Goal: Transaction & Acquisition: Purchase product/service

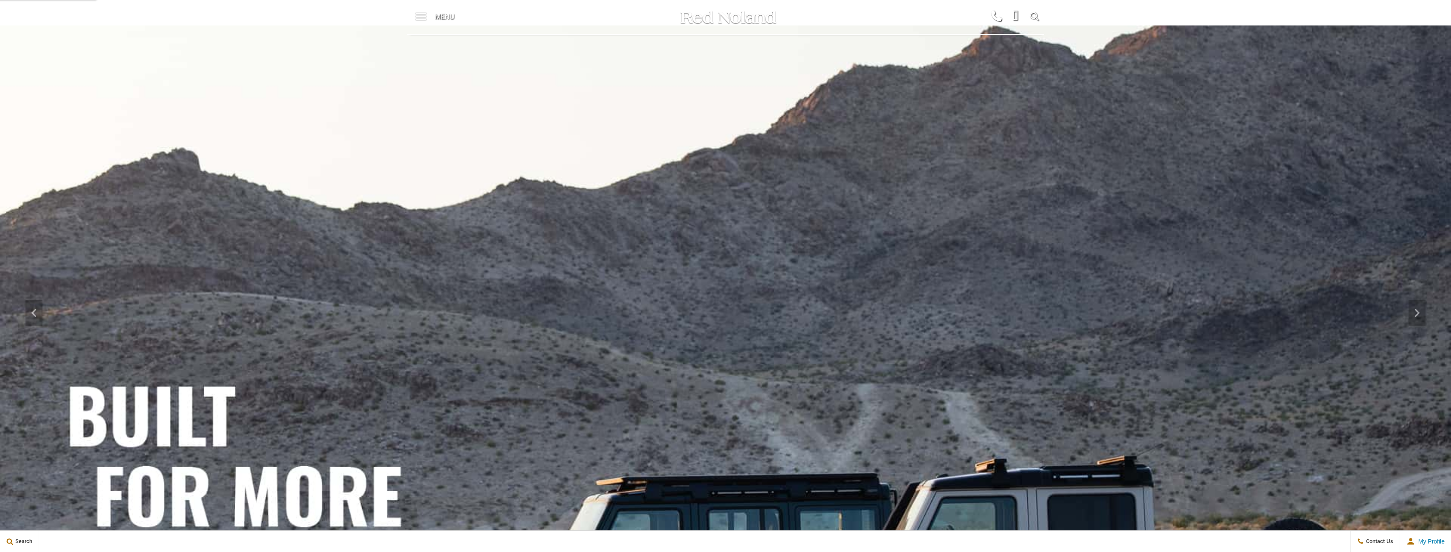
click at [422, 17] on span at bounding box center [421, 17] width 11 height 34
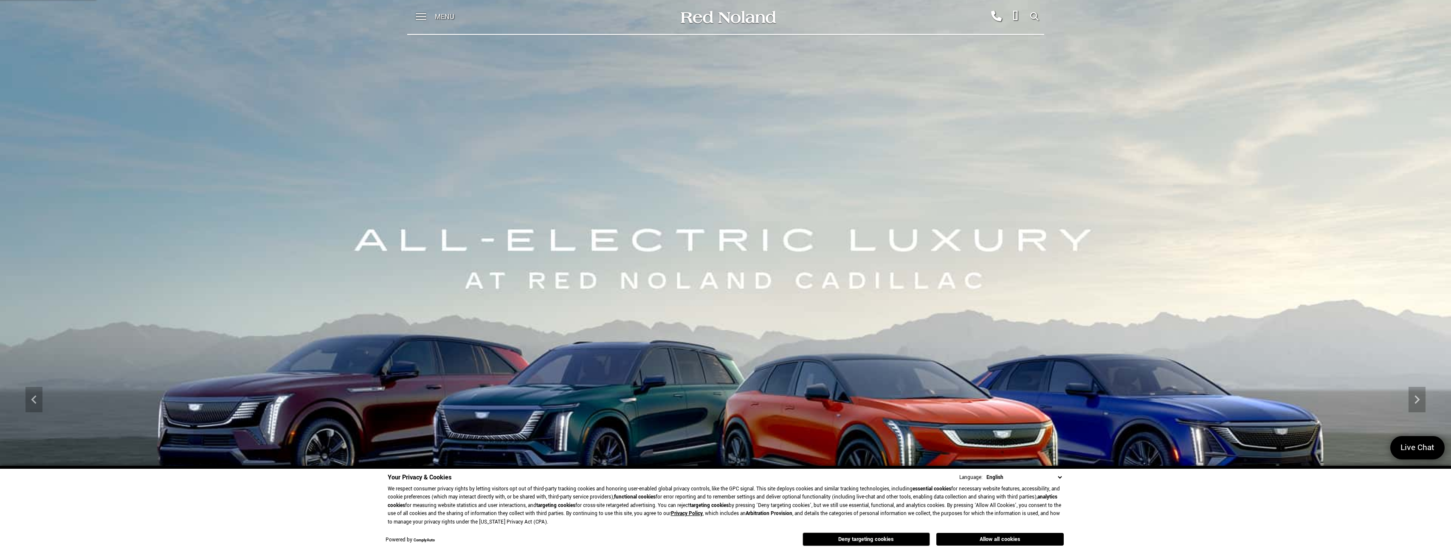
click at [991, 540] on button "Allow all cookies" at bounding box center [999, 539] width 127 height 13
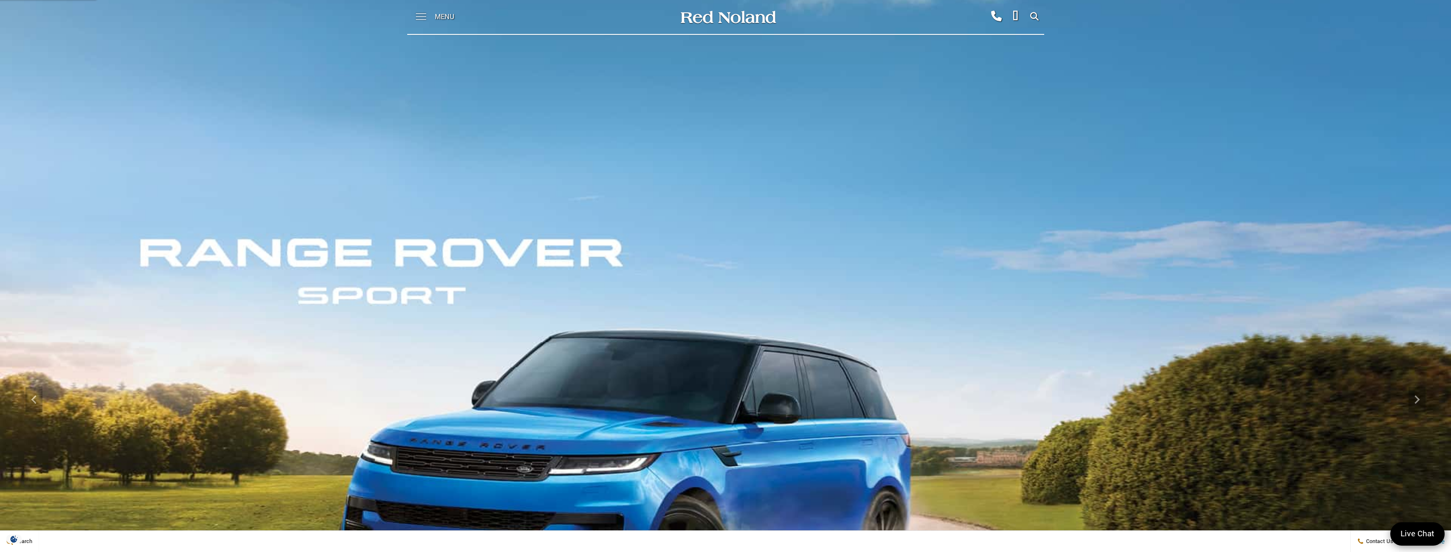
click at [422, 14] on span at bounding box center [421, 13] width 11 height 1
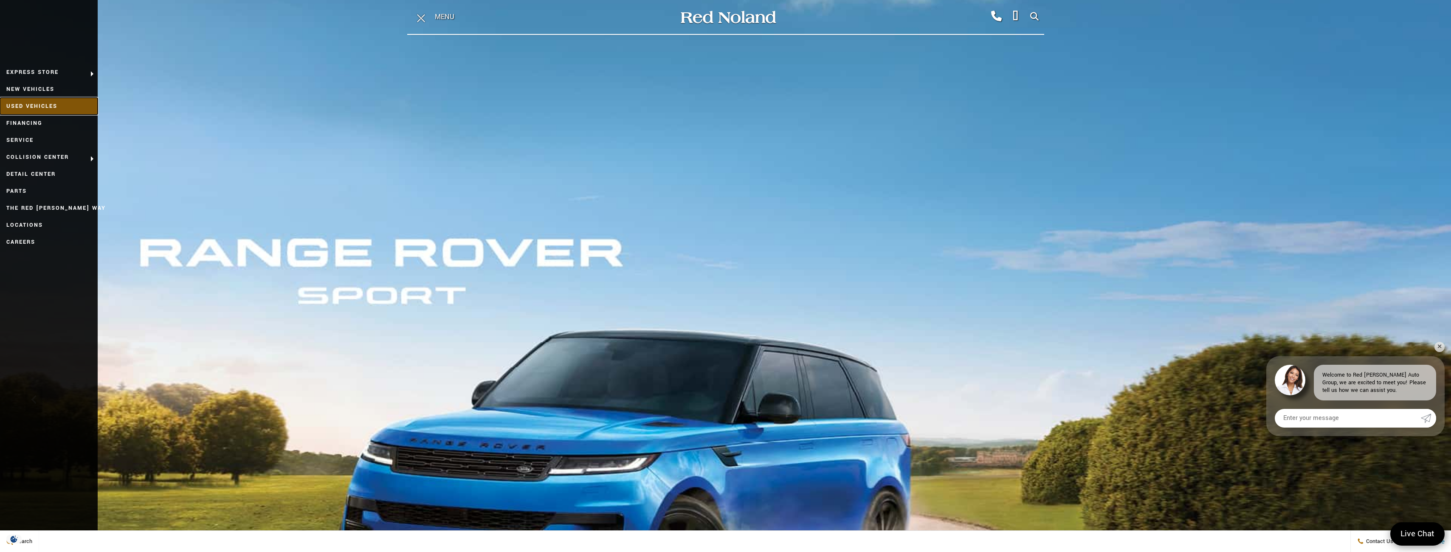
click at [39, 103] on link "Used Vehicles" at bounding box center [49, 106] width 98 height 17
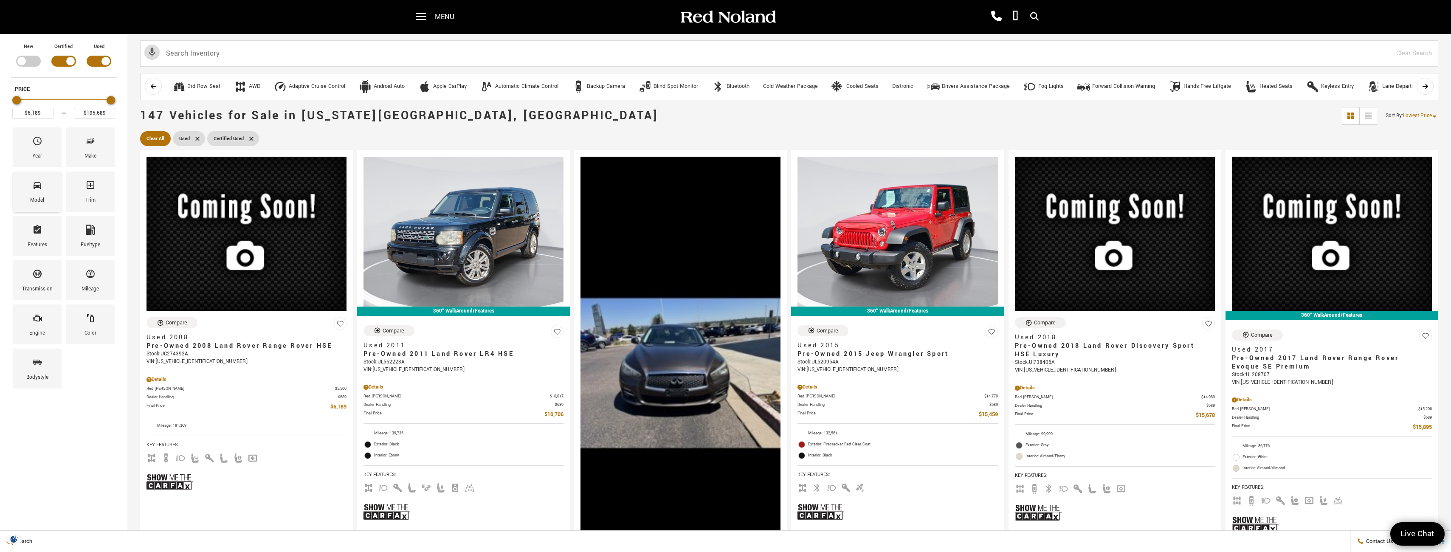
click at [43, 194] on div "Model" at bounding box center [37, 192] width 49 height 40
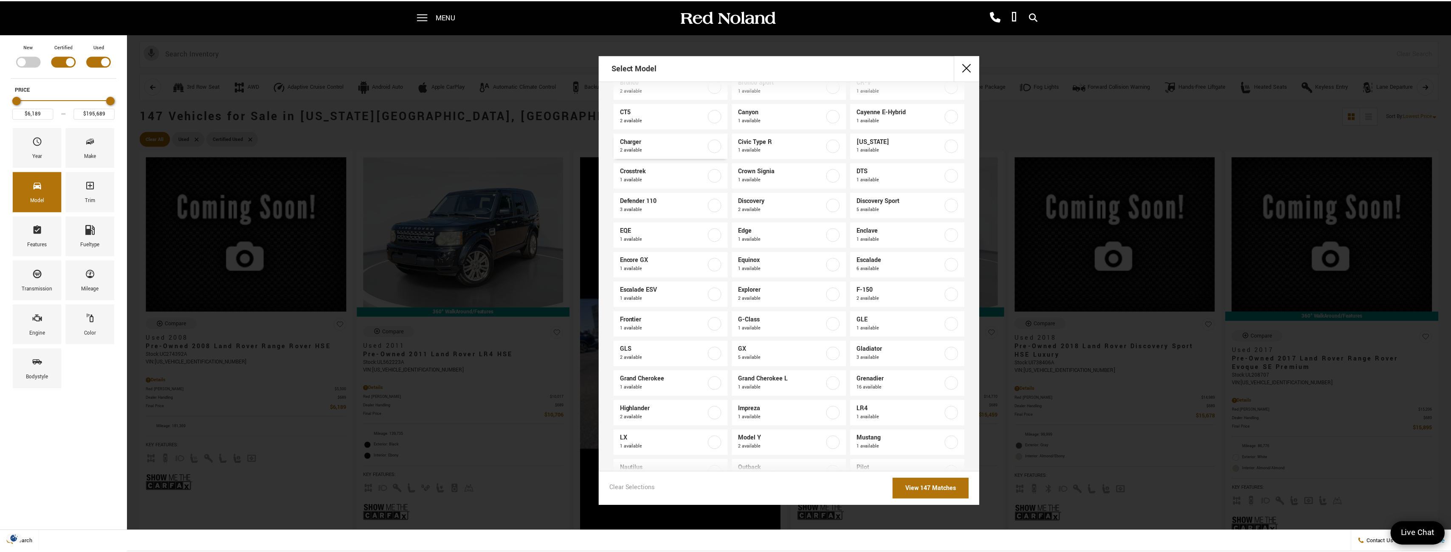
scroll to position [85, 0]
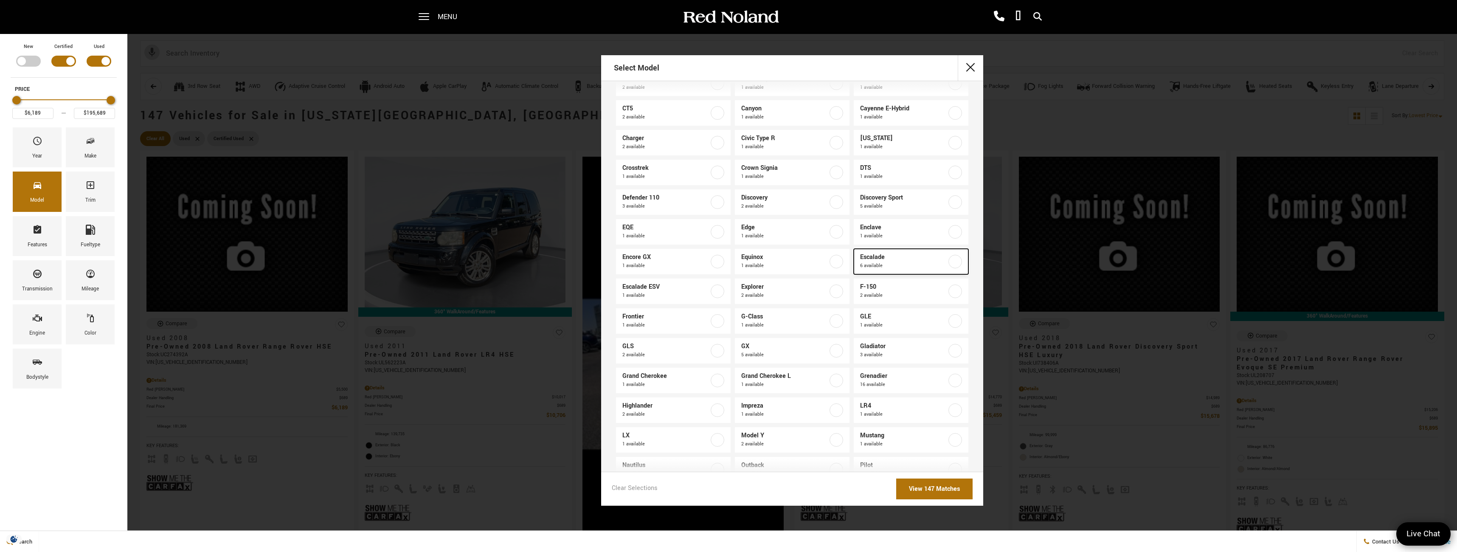
click at [873, 257] on span "Escalade" at bounding box center [903, 257] width 87 height 8
type input "$49,189"
checkbox input "true"
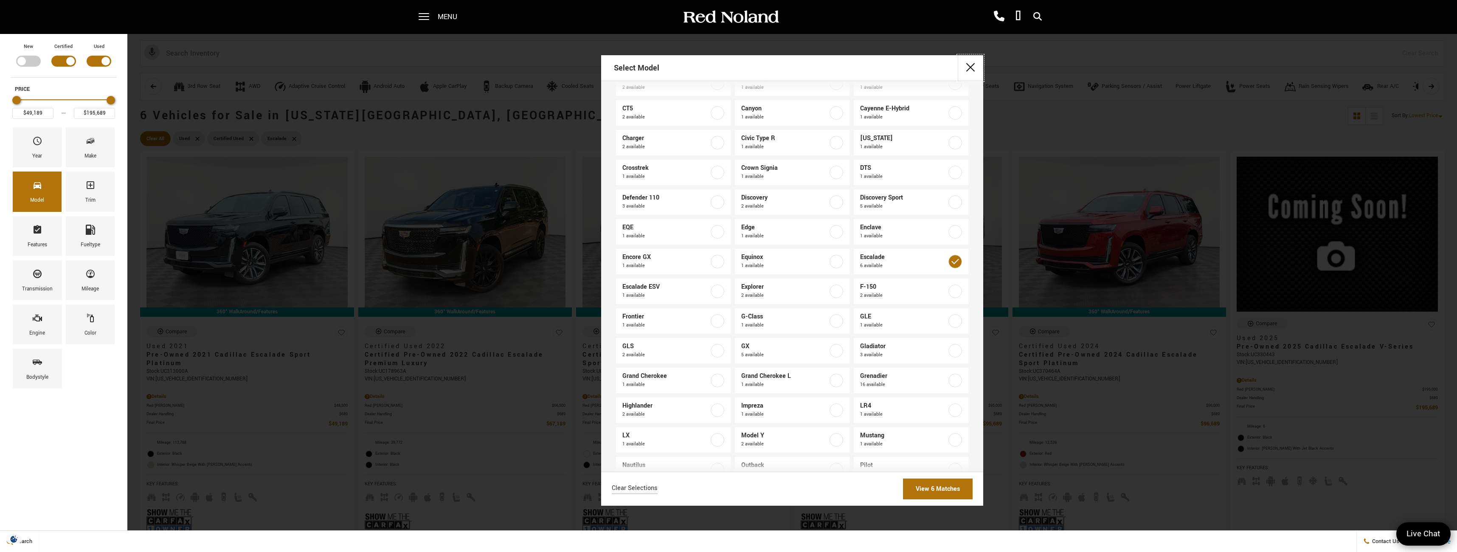
click at [967, 68] on button "close" at bounding box center [970, 67] width 25 height 25
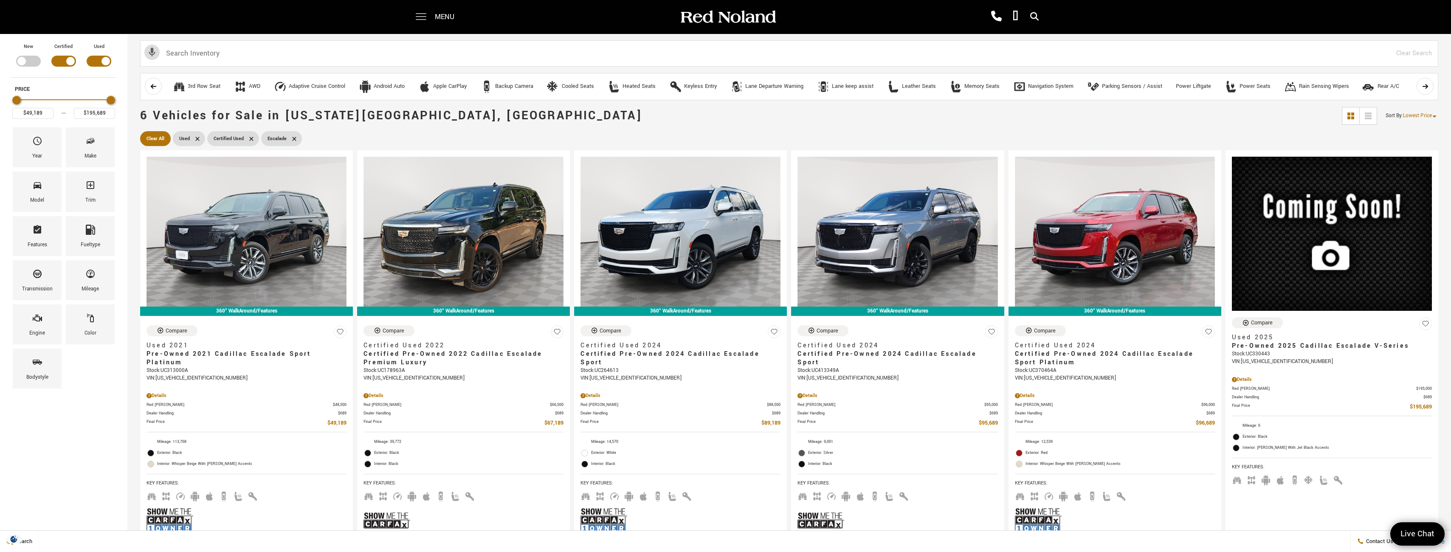
click at [420, 18] on span at bounding box center [421, 17] width 11 height 34
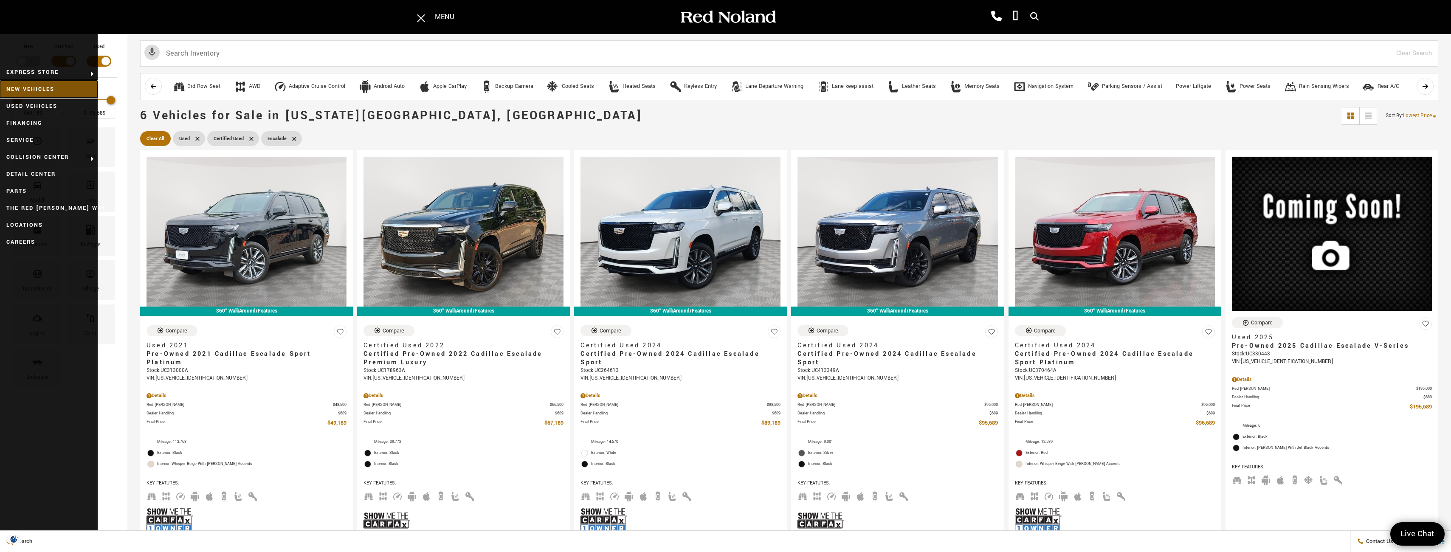
click at [32, 90] on link "New Vehicles" at bounding box center [49, 89] width 98 height 17
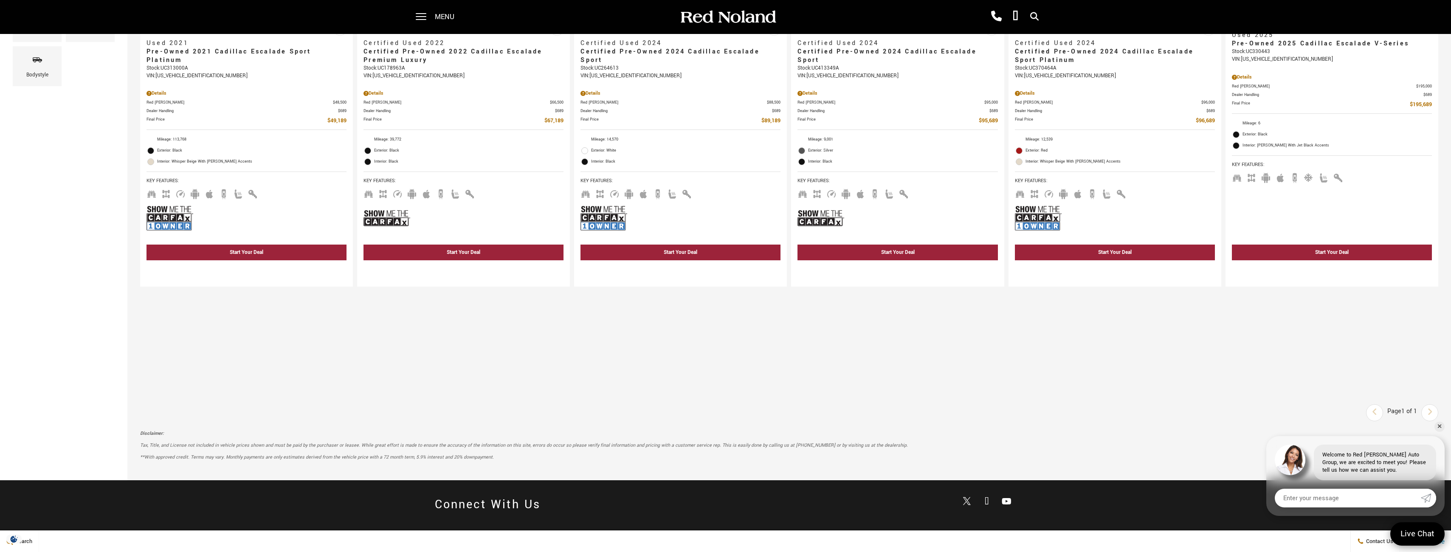
scroll to position [510, 0]
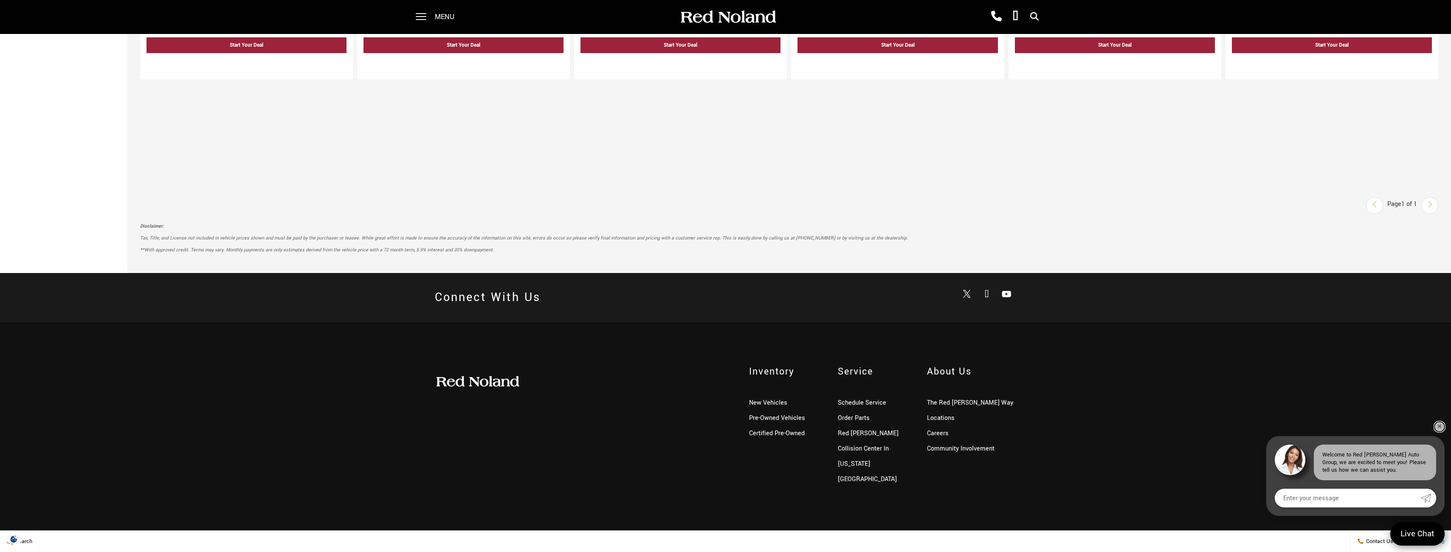
click at [1437, 428] on link "✕" at bounding box center [1439, 427] width 10 height 10
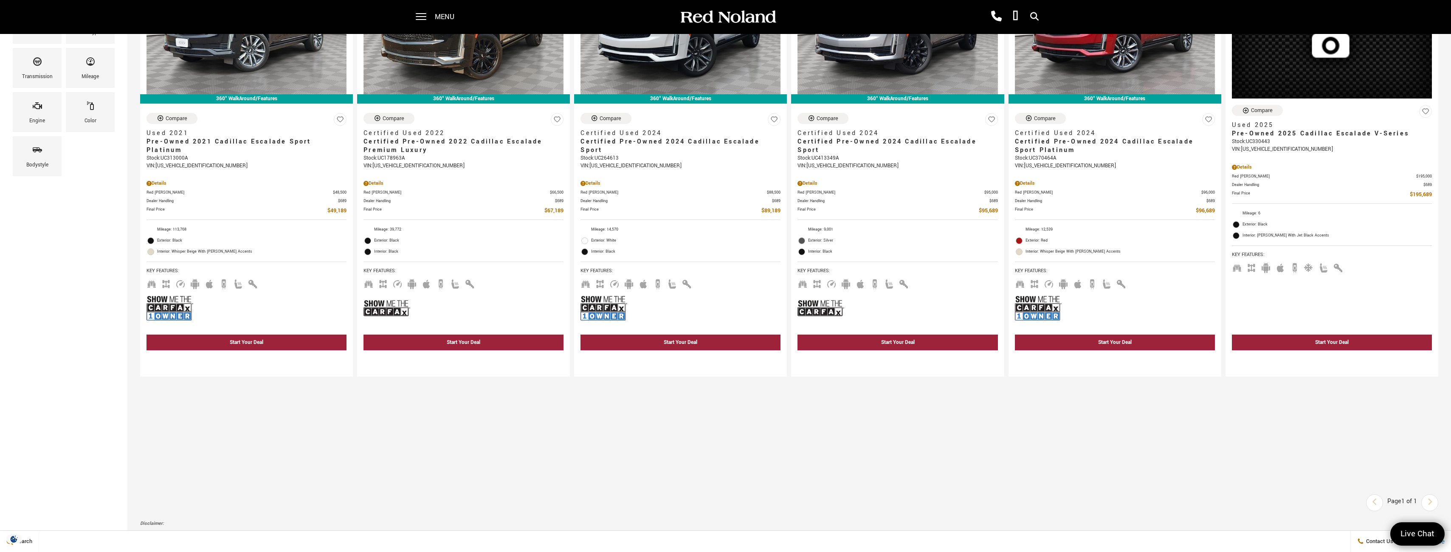
scroll to position [0, 0]
